Goal: Task Accomplishment & Management: Manage account settings

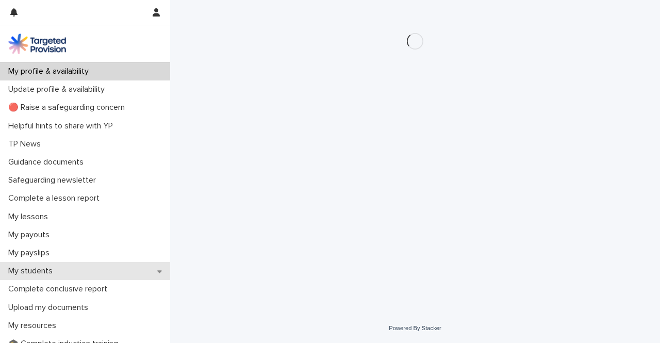
click at [44, 272] on p "My students" at bounding box center [32, 271] width 57 height 10
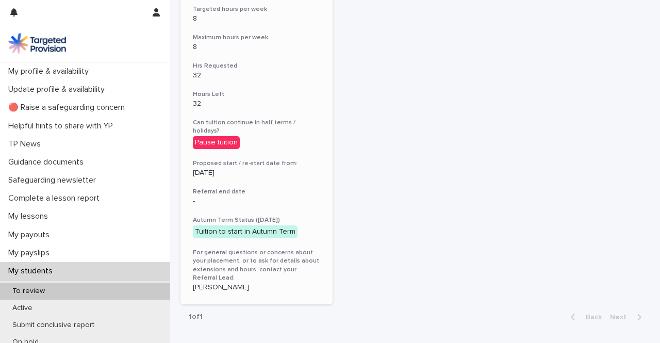
scroll to position [309, 0]
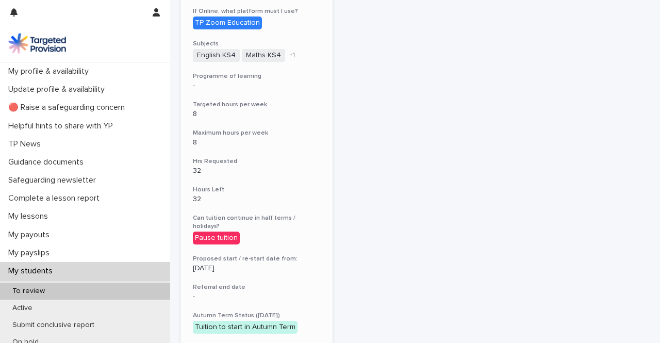
click at [237, 206] on div "[PERSON_NAME] View more details Number of students 1 Referral ID SarahF-WMID-DY…" at bounding box center [256, 121] width 152 height 555
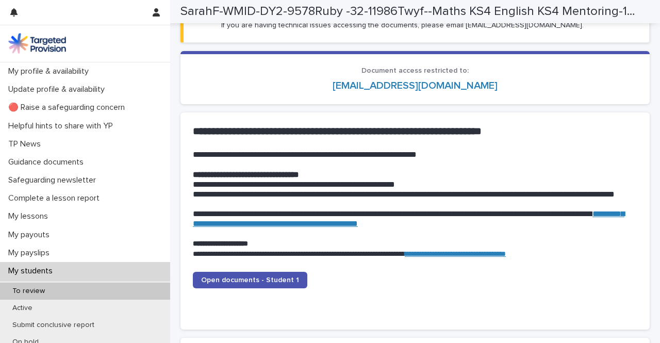
scroll to position [1031, 0]
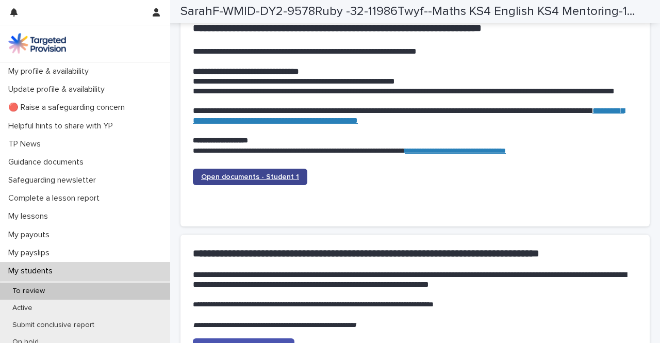
click at [250, 177] on span "Open documents - Student 1" at bounding box center [250, 176] width 98 height 7
click at [262, 179] on span "Open documents - Student 1" at bounding box center [250, 176] width 98 height 7
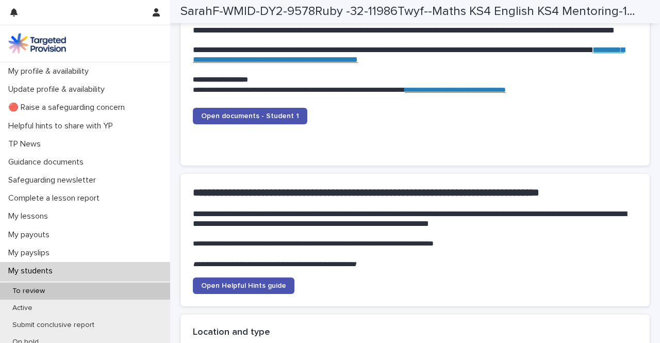
scroll to position [1083, 0]
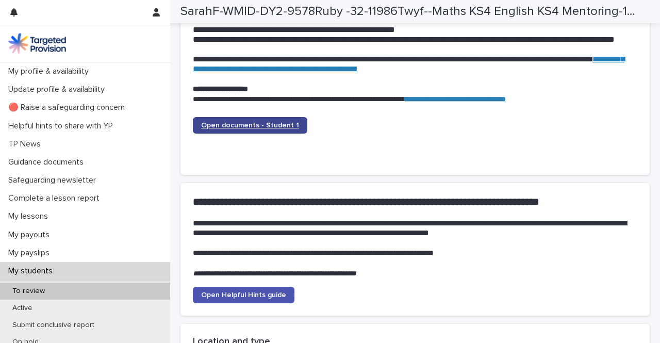
click at [243, 128] on link "Open documents - Student 1" at bounding box center [250, 125] width 114 height 17
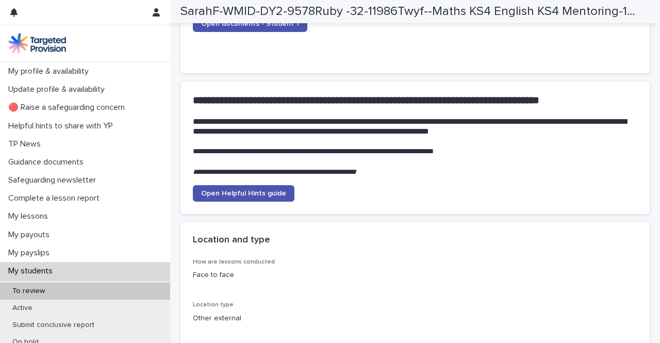
scroll to position [1160, 0]
